Goal: Information Seeking & Learning: Learn about a topic

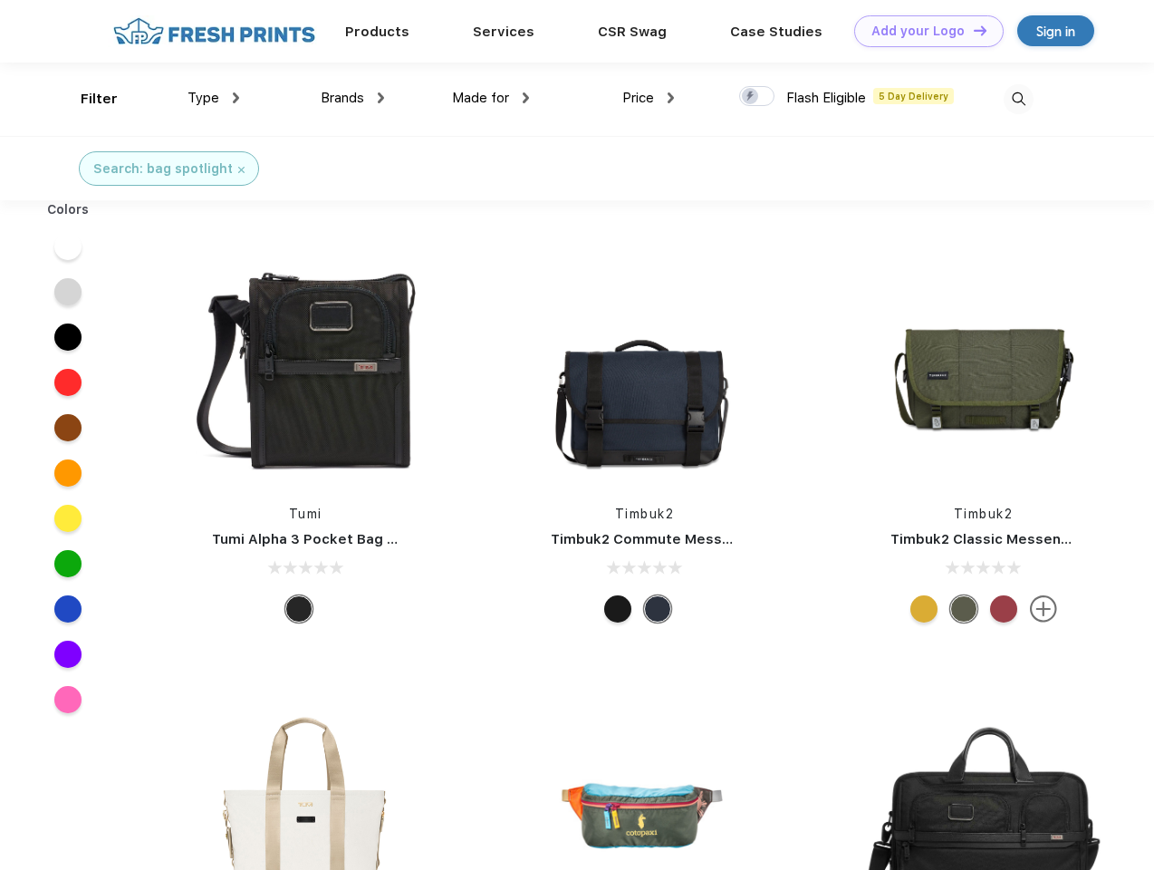
click at [922, 31] on link "Add your Logo Design Tool" at bounding box center [928, 31] width 149 height 32
click at [0, 0] on div "Design Tool" at bounding box center [0, 0] width 0 height 0
click at [972, 30] on link "Add your Logo Design Tool" at bounding box center [928, 31] width 149 height 32
click at [87, 99] on div "Filter" at bounding box center [99, 99] width 37 height 21
click at [214, 98] on span "Type" at bounding box center [204, 98] width 32 height 16
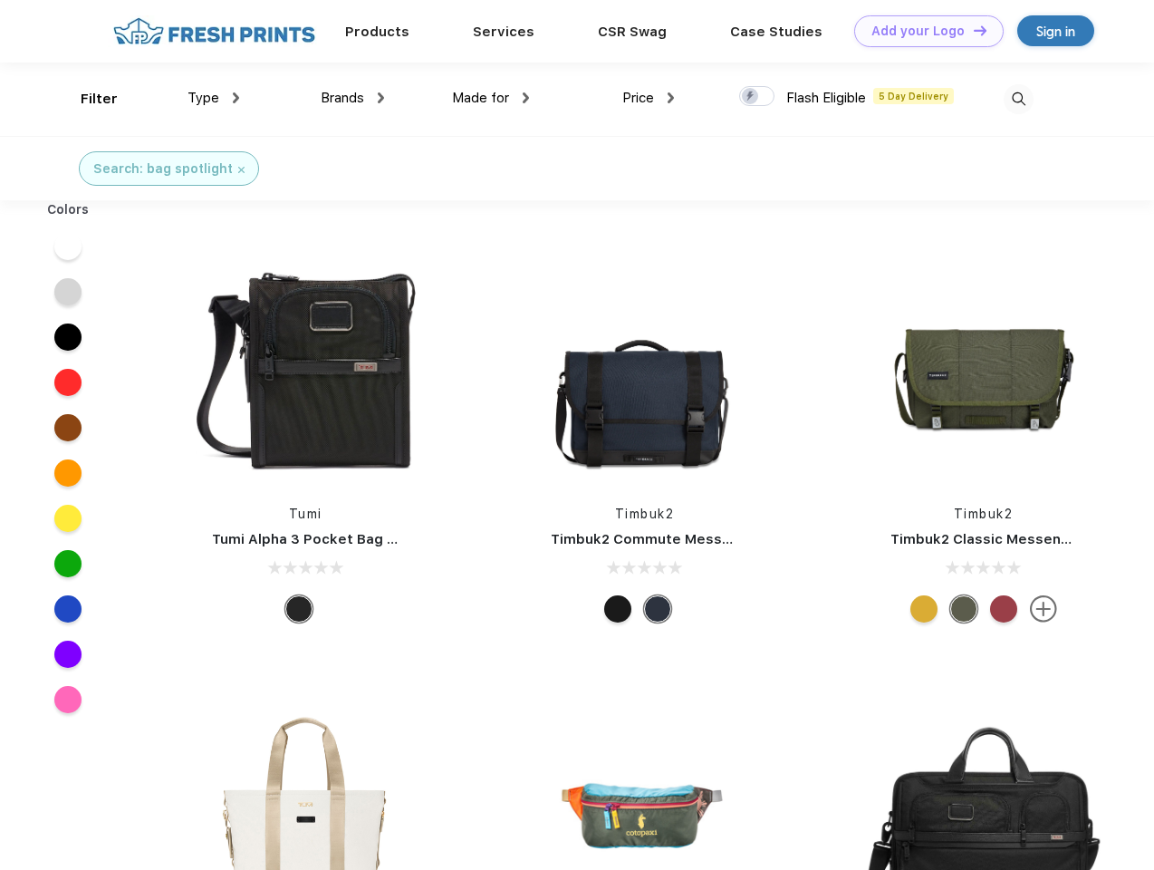
click at [352, 98] on span "Brands" at bounding box center [342, 98] width 43 height 16
click at [491, 98] on span "Made for" at bounding box center [480, 98] width 57 height 16
click at [649, 98] on span "Price" at bounding box center [638, 98] width 32 height 16
click at [757, 97] on div at bounding box center [756, 96] width 35 height 20
click at [751, 97] on input "checkbox" at bounding box center [745, 91] width 12 height 12
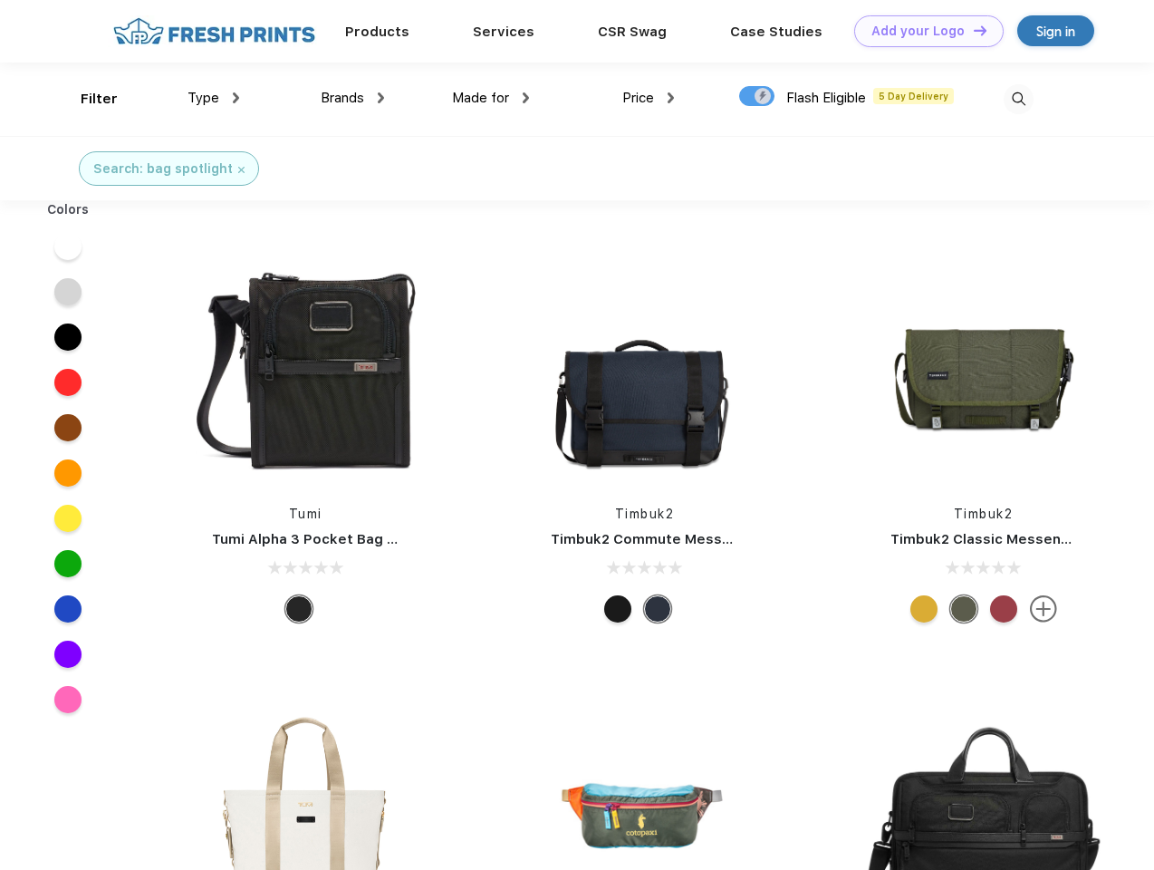
click at [1018, 99] on img at bounding box center [1019, 99] width 30 height 30
